Goal: Task Accomplishment & Management: Manage account settings

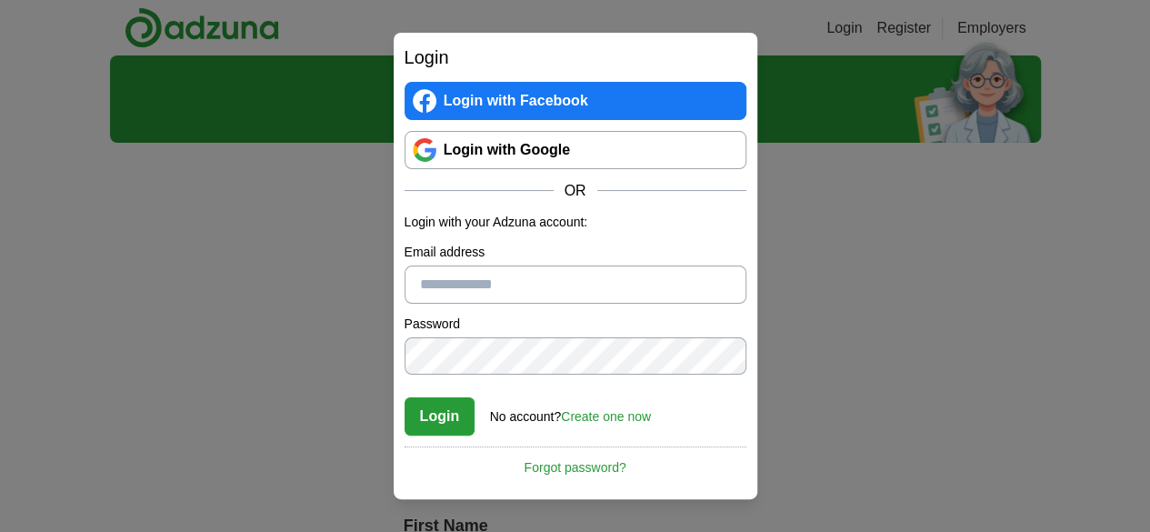
drag, startPoint x: 0, startPoint y: 0, endPoint x: 548, endPoint y: 148, distance: 567.8
click at [548, 148] on link "Login with Google" at bounding box center [575, 150] width 342 height 38
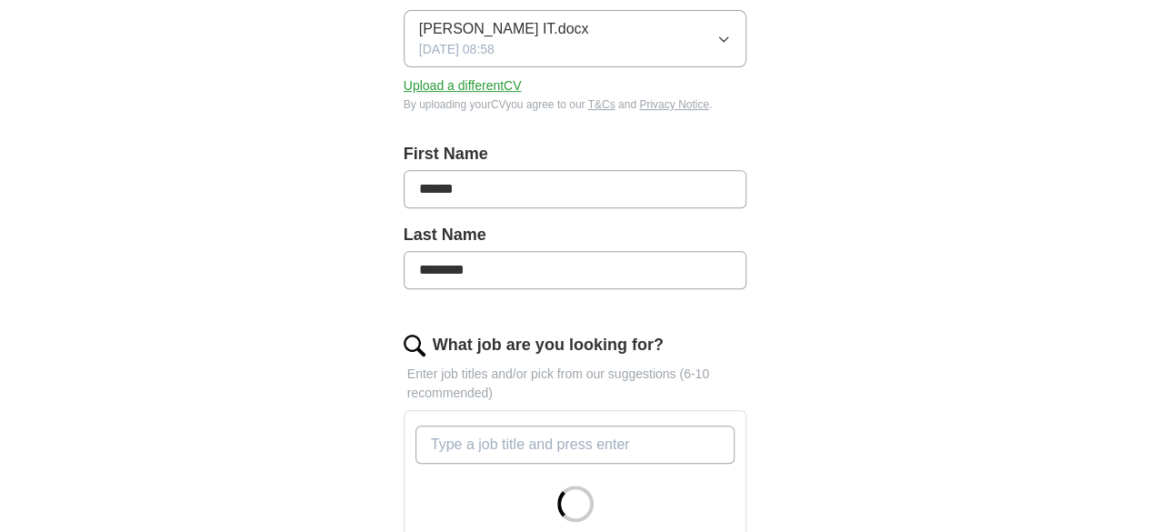
drag, startPoint x: 1163, startPoint y: 114, endPoint x: 1152, endPoint y: 212, distance: 98.8
click at [1149, 212] on html "toluoyakhire@live.co.uk MyAdzuna Alerts Favourites CVs ApplyIQ Preferences Post…" at bounding box center [575, 510] width 1150 height 1620
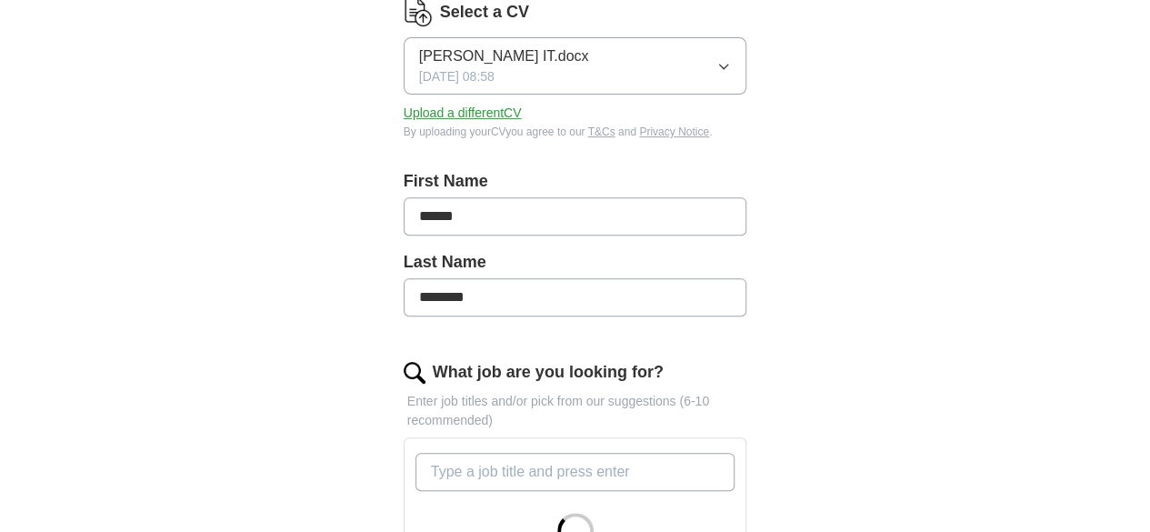
scroll to position [271, 0]
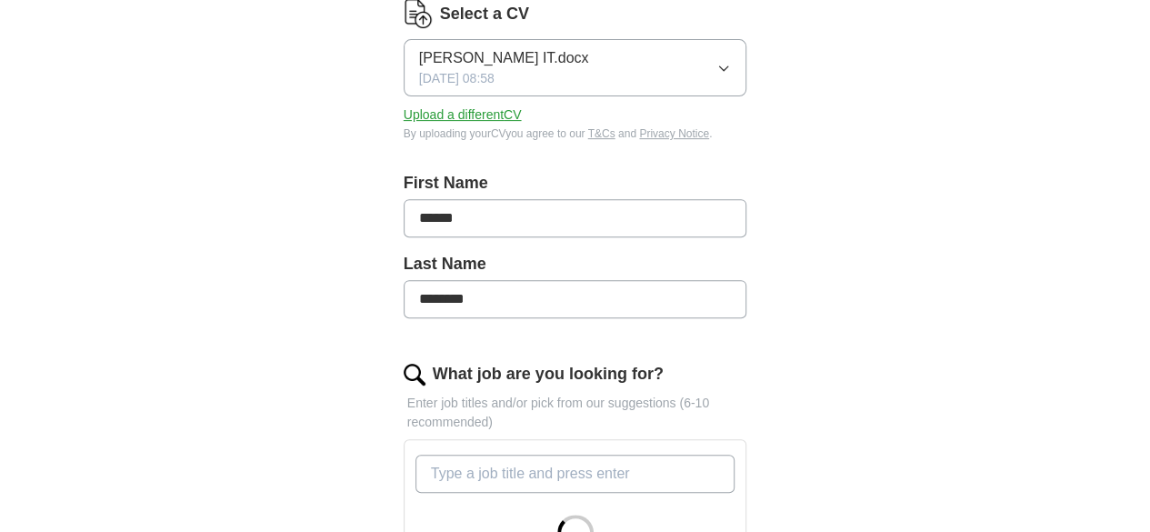
click at [451, 105] on button "Upload a different CV" at bounding box center [463, 114] width 118 height 19
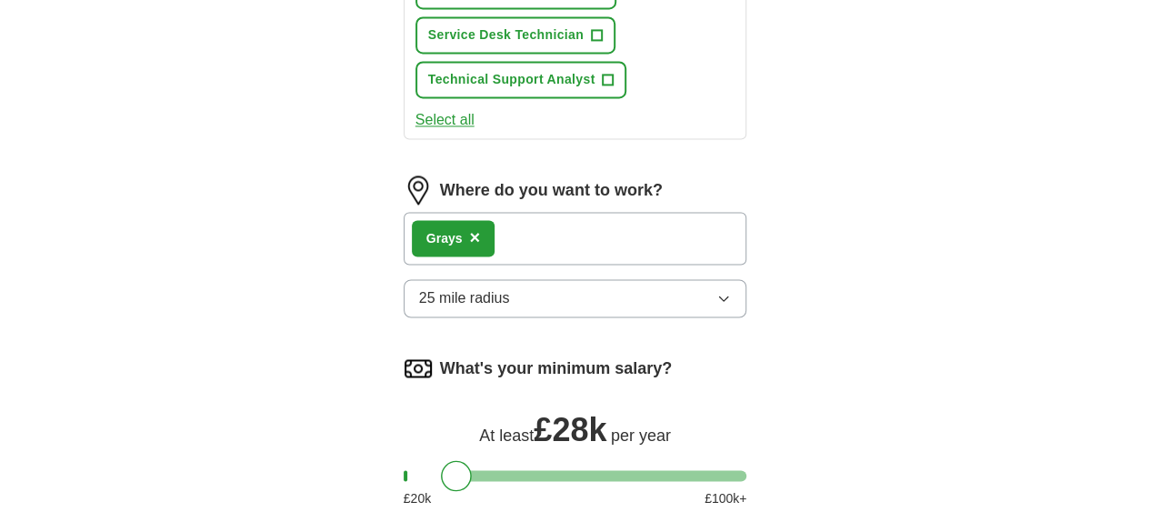
scroll to position [1355, 0]
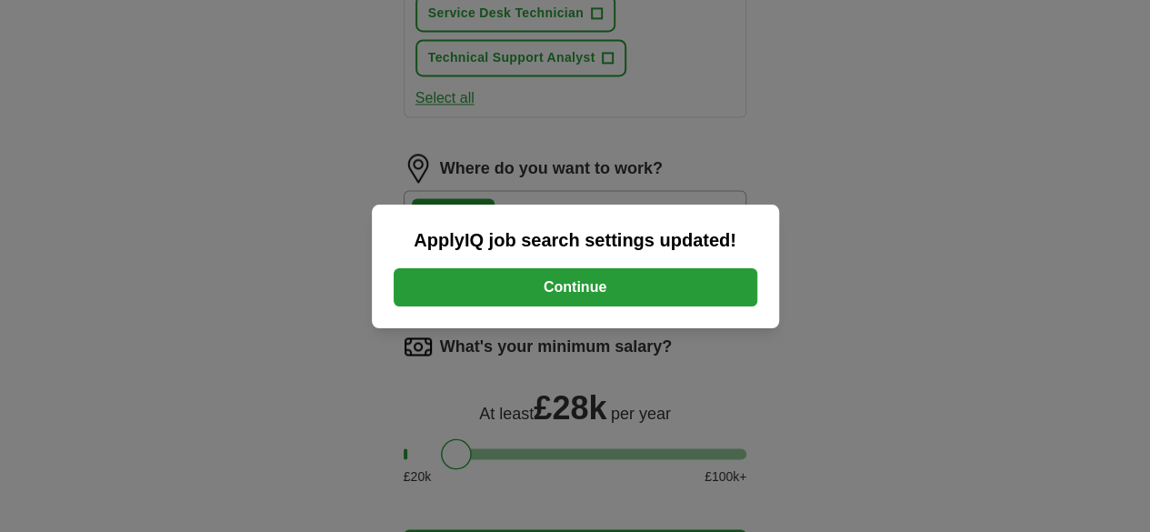
click at [584, 293] on button "Continue" at bounding box center [576, 287] width 364 height 38
